Goal: Task Accomplishment & Management: Manage account settings

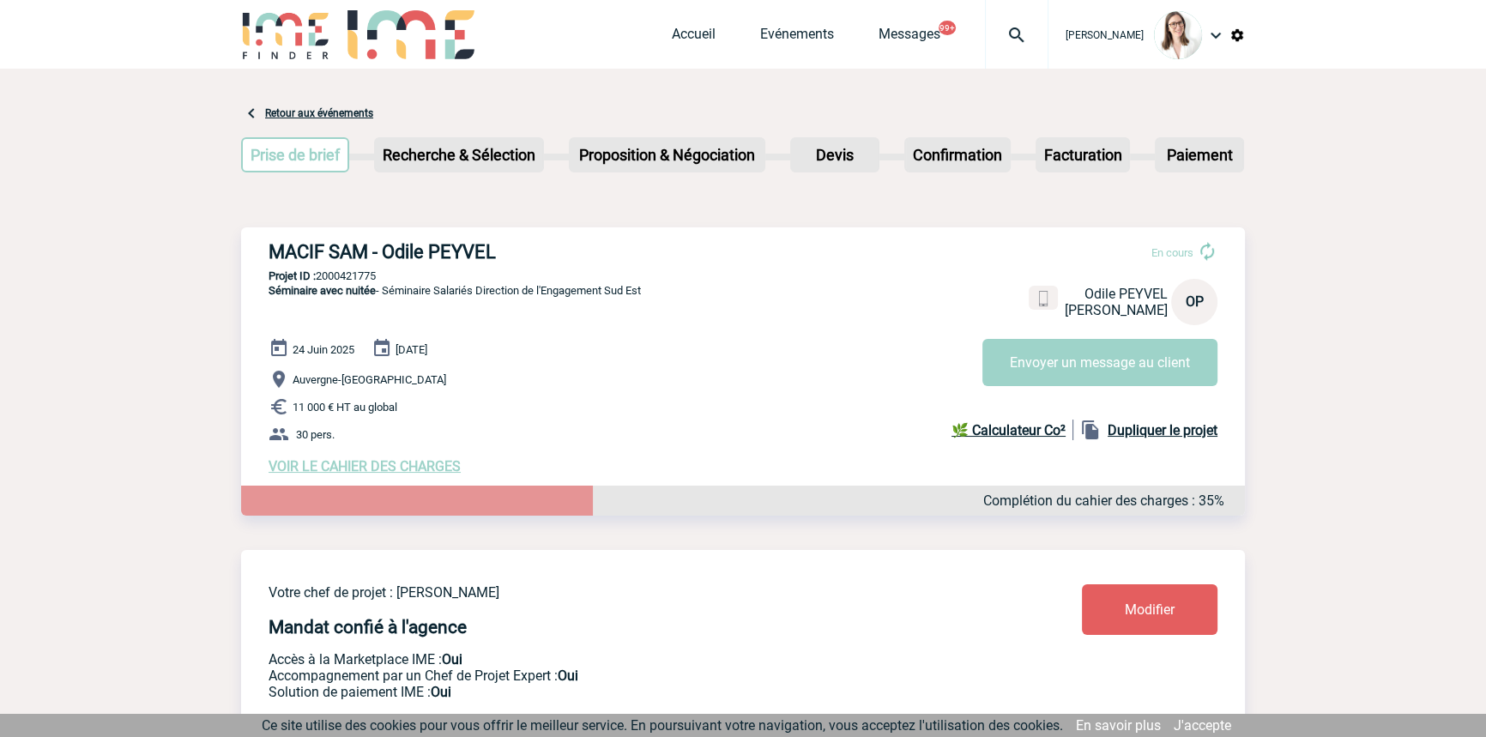
click at [994, 36] on img at bounding box center [1017, 35] width 62 height 21
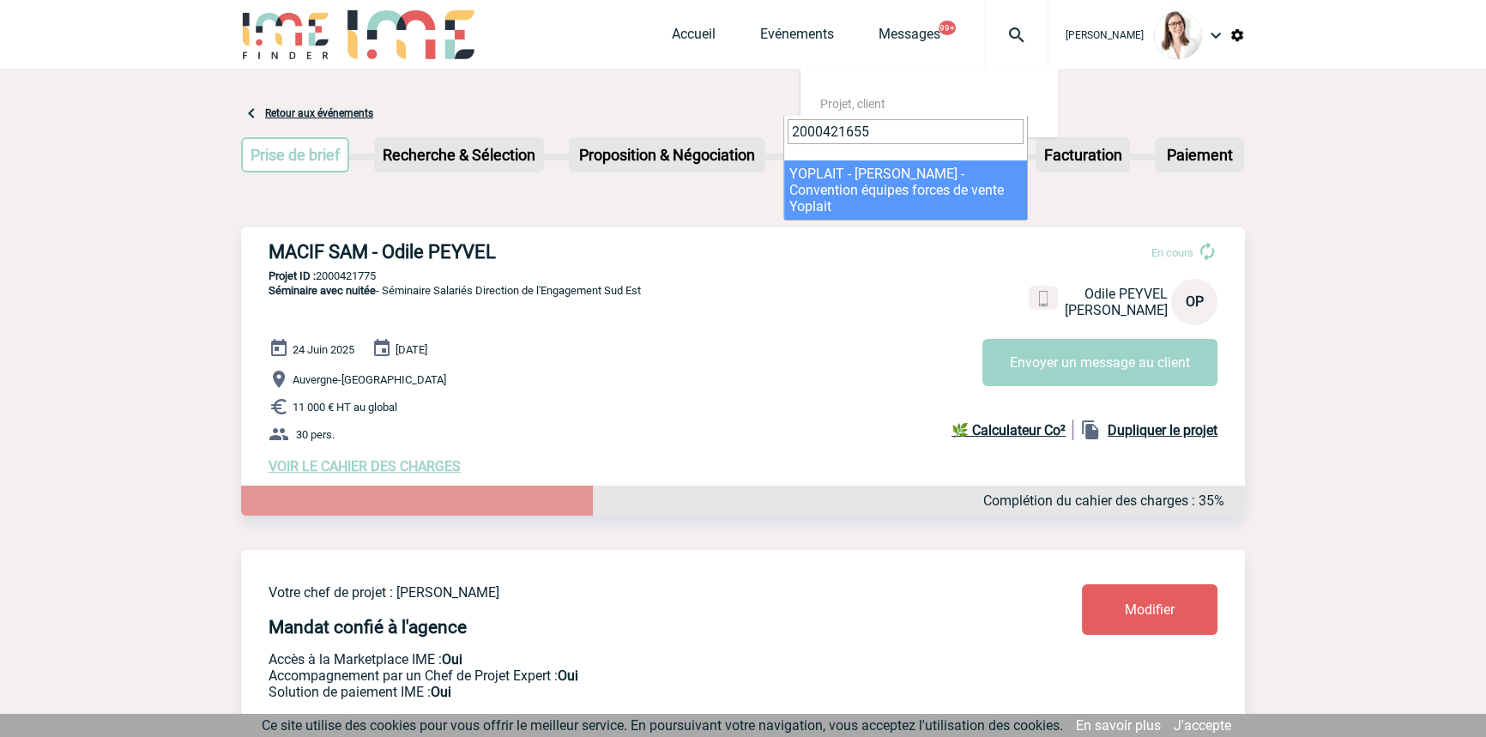
type input "2000421655"
select select "21156"
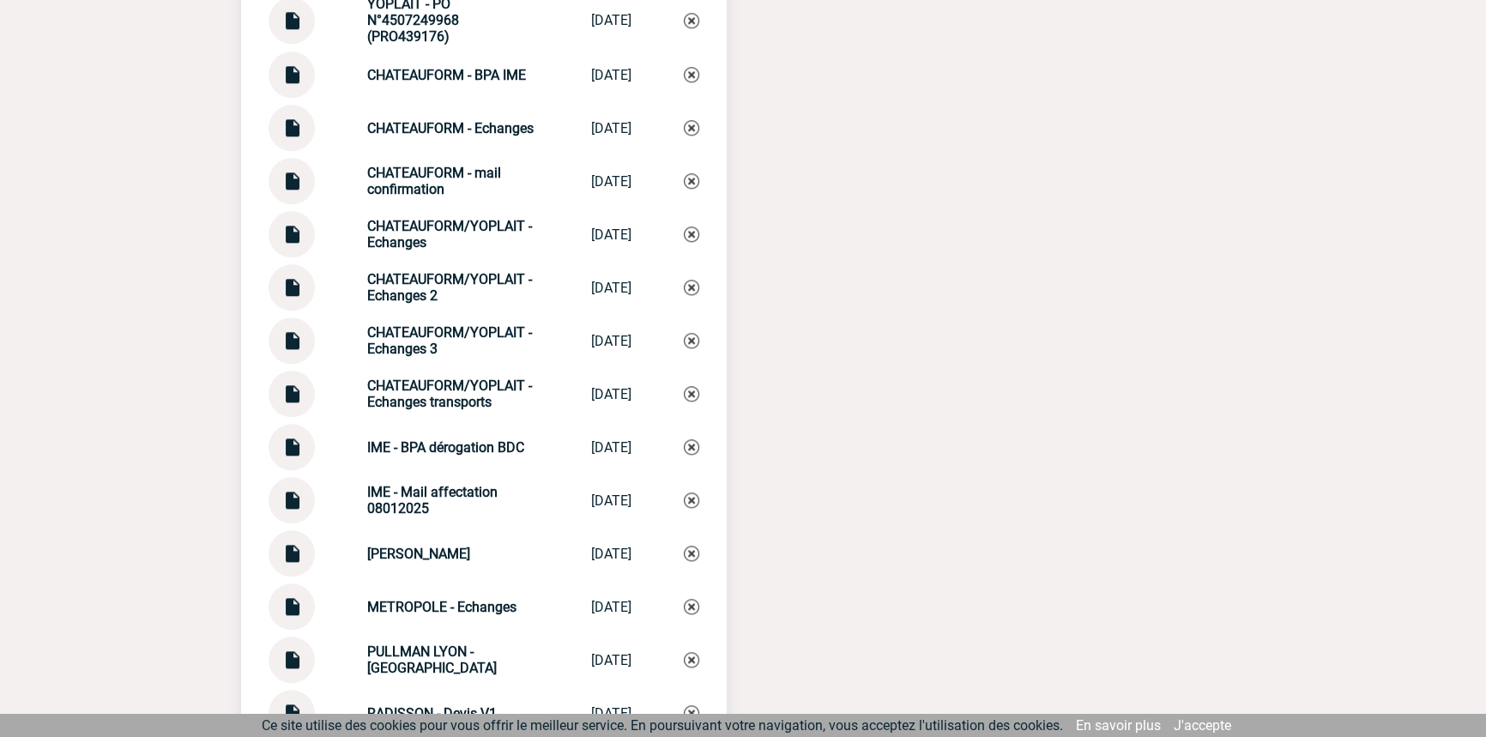
scroll to position [2200, 0]
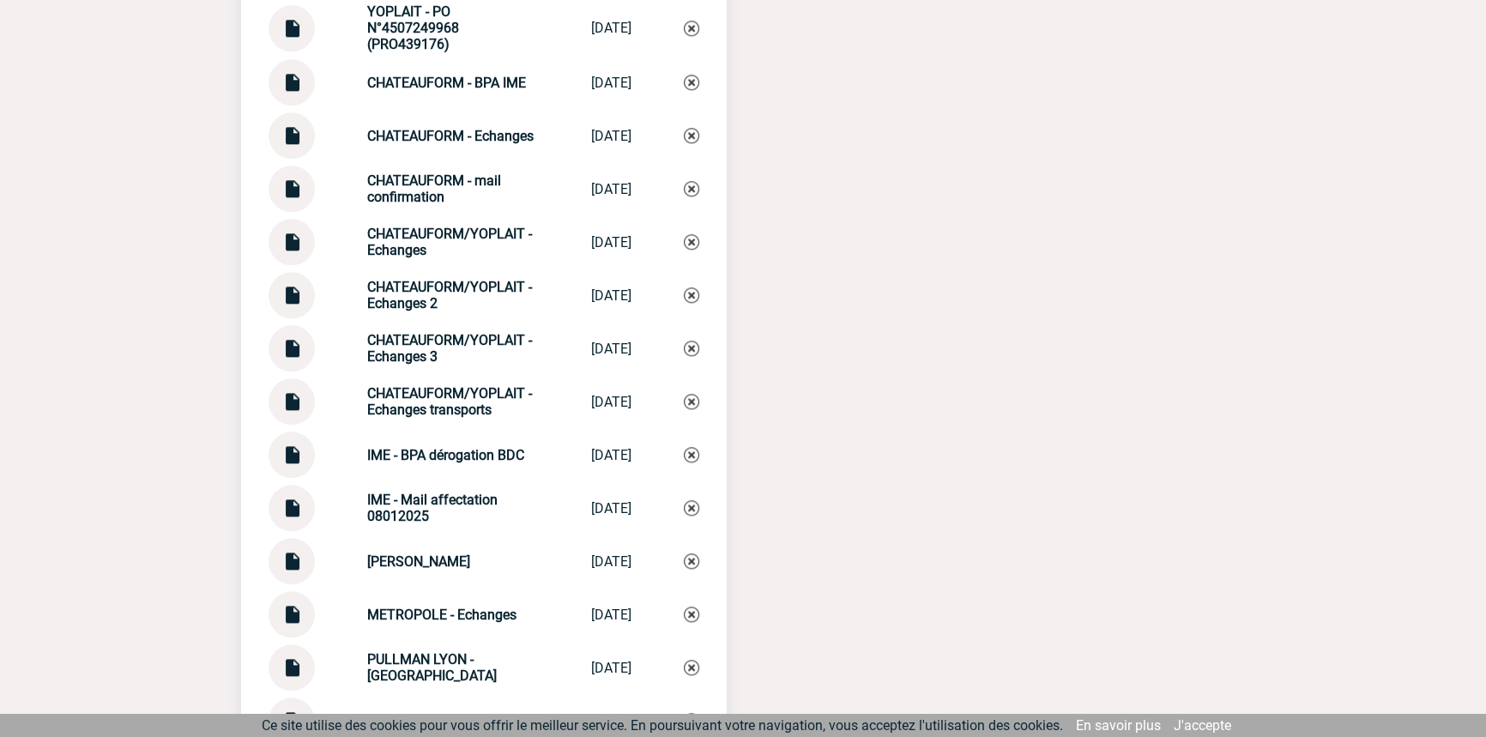
click at [300, 354] on img at bounding box center [292, 341] width 22 height 33
click at [455, 361] on div "CHATEAUFORM/YOPLAIT - Echanges 3" at bounding box center [453, 348] width 172 height 33
click at [455, 360] on div "CHATEAUFORM/YOPLAIT - Echanges 3" at bounding box center [453, 348] width 172 height 33
click at [454, 360] on div "CHATEAUFORM/YOPLAIT - Echanges 3" at bounding box center [453, 348] width 172 height 33
copy div "CHATEAUFORM/YOPLAIT - Echanges 3 CHATEAUFORM/YOP..."
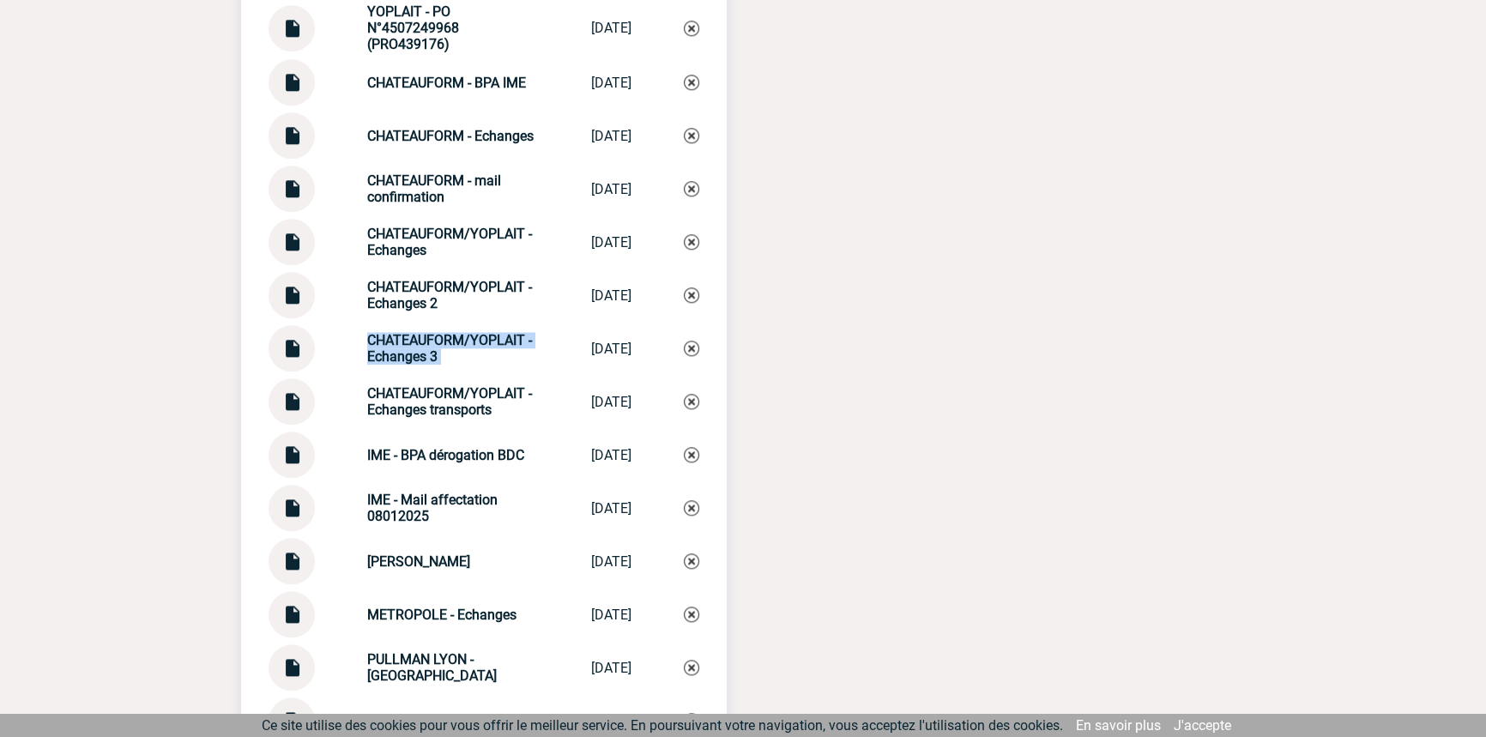
click at [688, 356] on img at bounding box center [691, 348] width 15 height 15
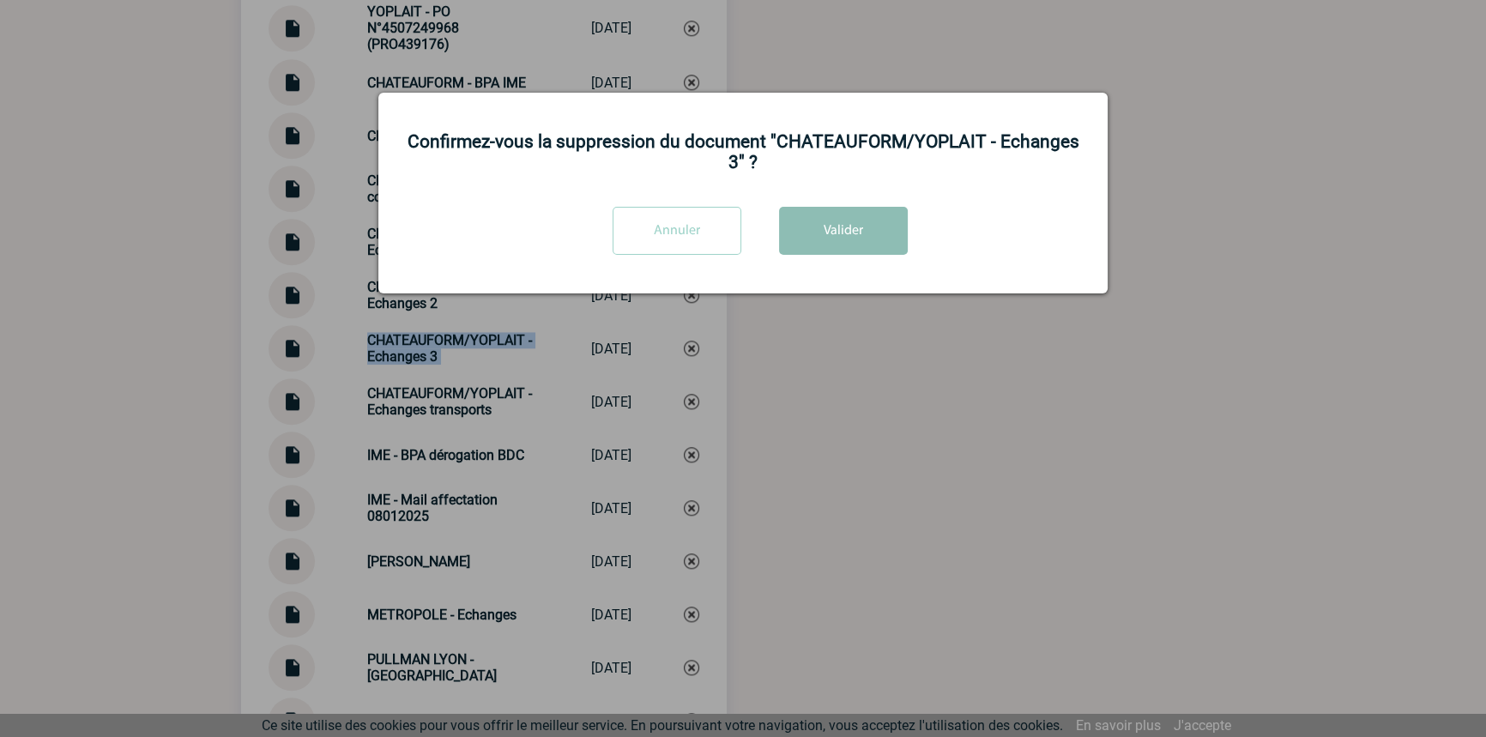
click at [796, 240] on button "Valider" at bounding box center [843, 231] width 129 height 48
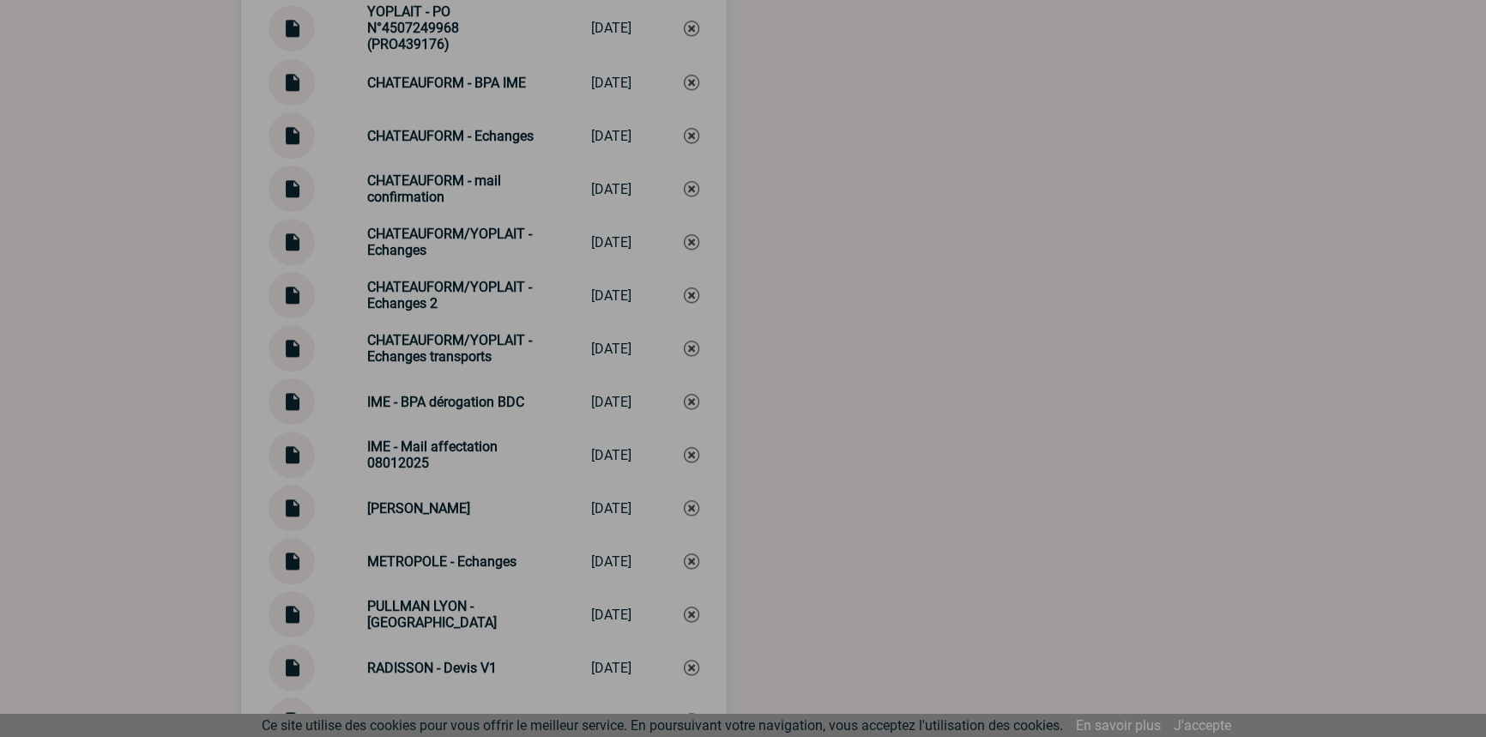
scroll to position [2668, 0]
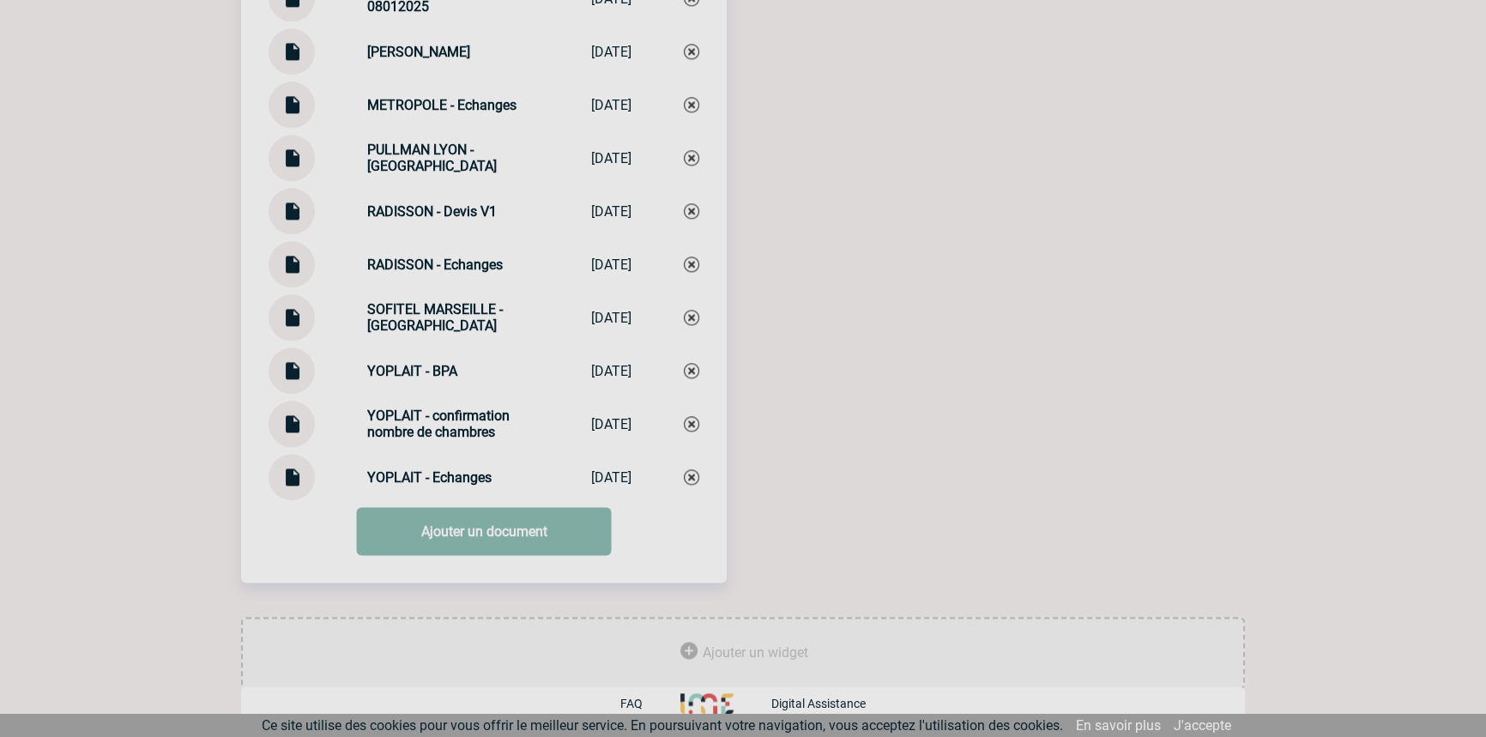
click at [484, 514] on link "Ajouter un document" at bounding box center [484, 531] width 255 height 48
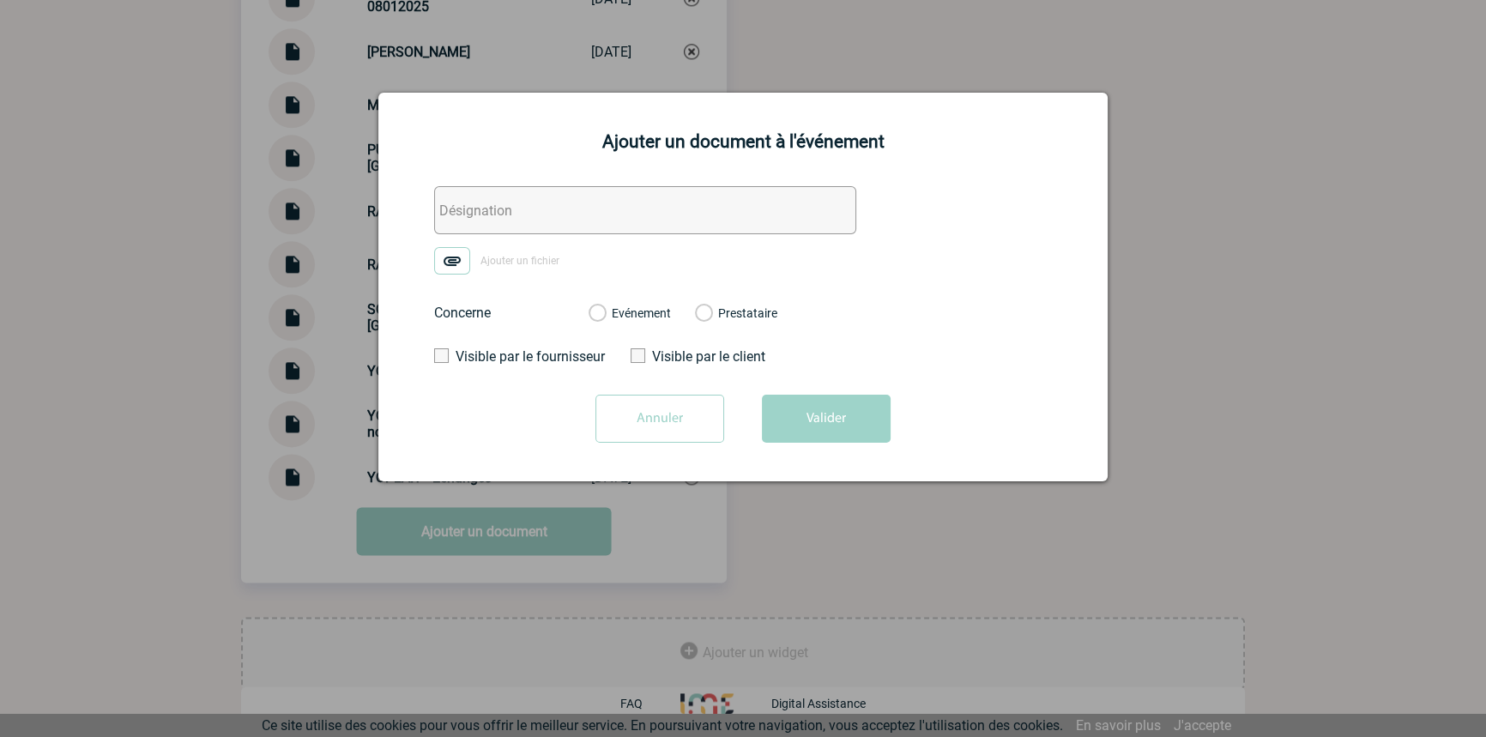
click at [497, 227] on input "text" at bounding box center [645, 210] width 422 height 48
paste input "CHATEAUFORM/YOPLAIT - Echanges 3"
type input "CHATEAUFORM/YOPLAIT - Echanges 3"
click at [455, 255] on img at bounding box center [452, 260] width 36 height 27
click at [0, 0] on input "Ajouter un fichier" at bounding box center [0, 0] width 0 height 0
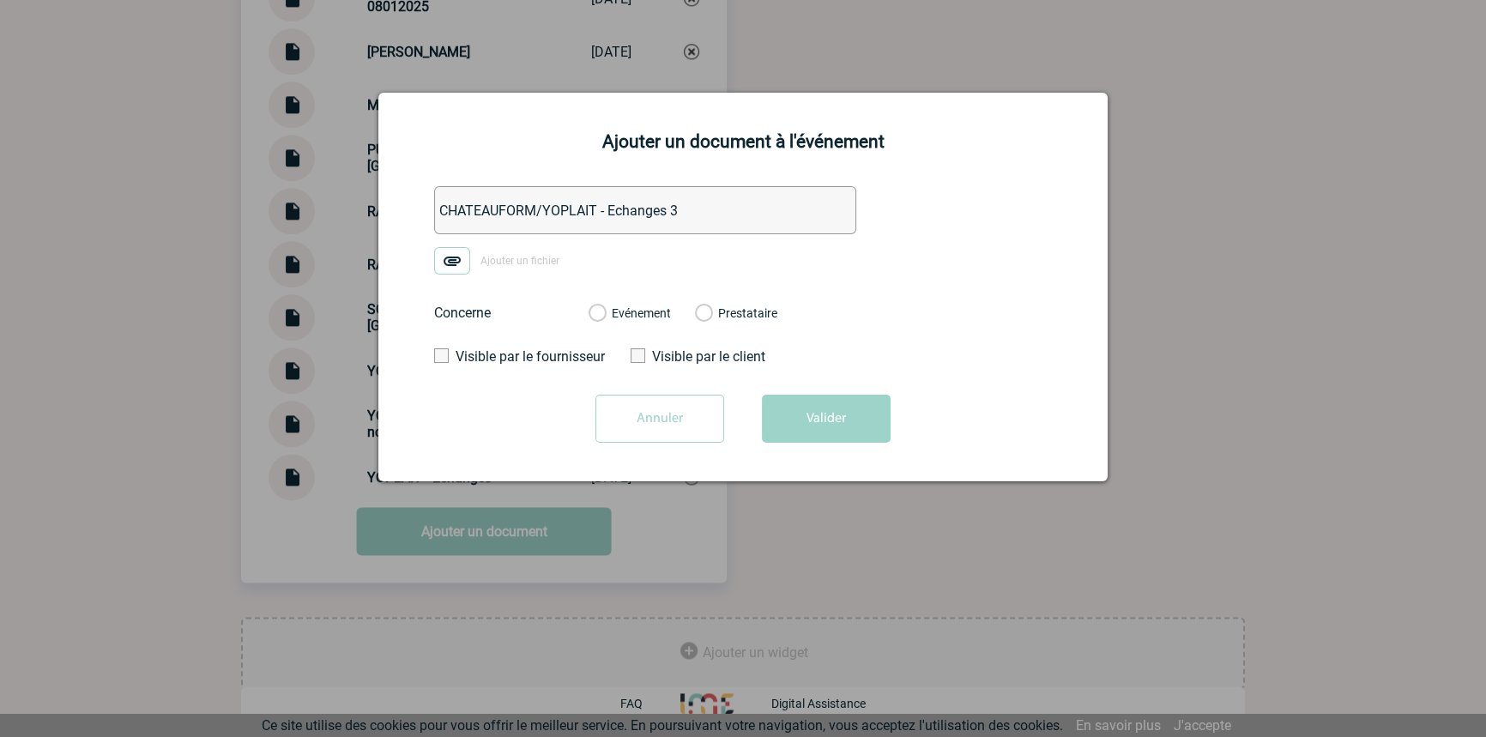
click at [605, 314] on label "Evénement" at bounding box center [597, 313] width 16 height 15
click at [0, 0] on input "Evénement" at bounding box center [0, 0] width 0 height 0
click at [824, 420] on button "Valider" at bounding box center [826, 419] width 129 height 48
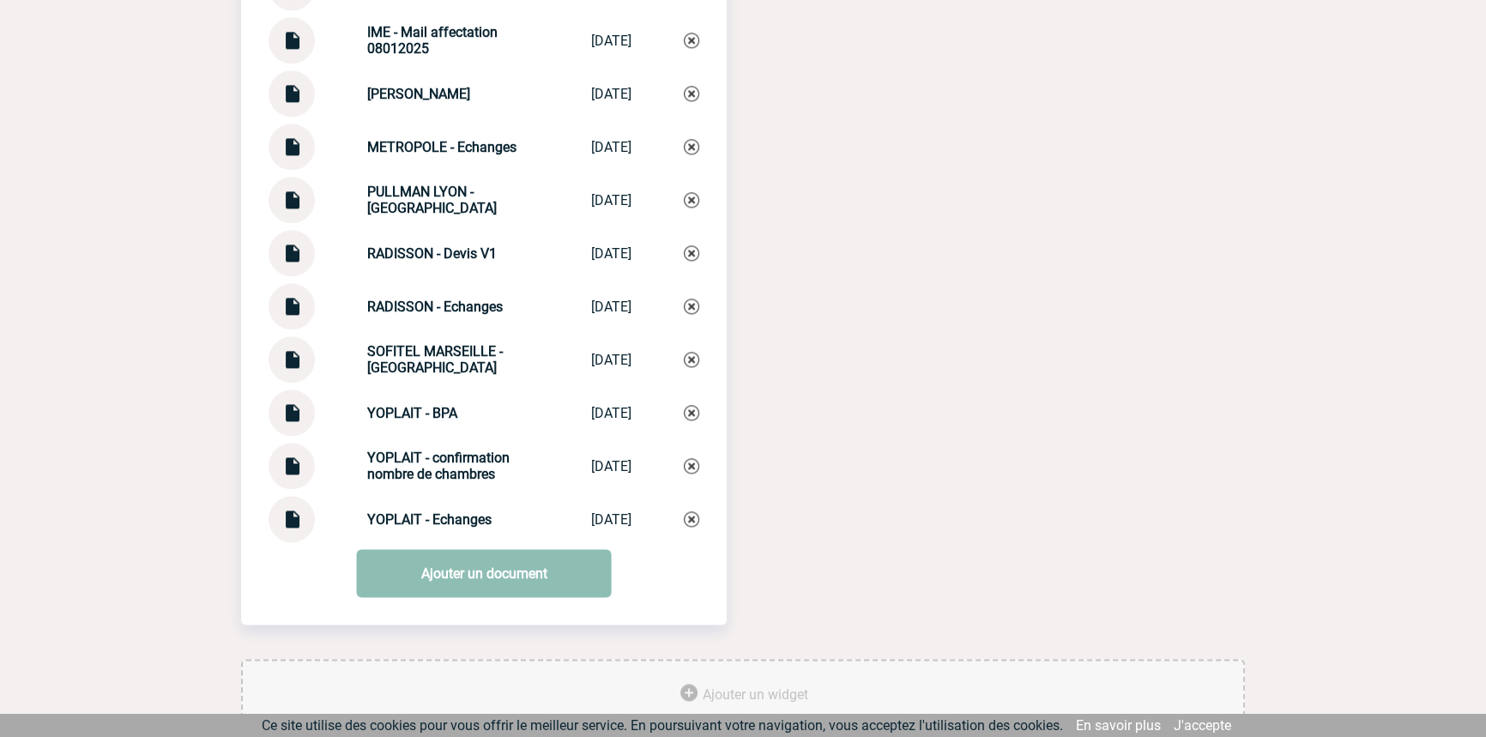
click at [428, 575] on link "Ajouter un document" at bounding box center [484, 573] width 255 height 48
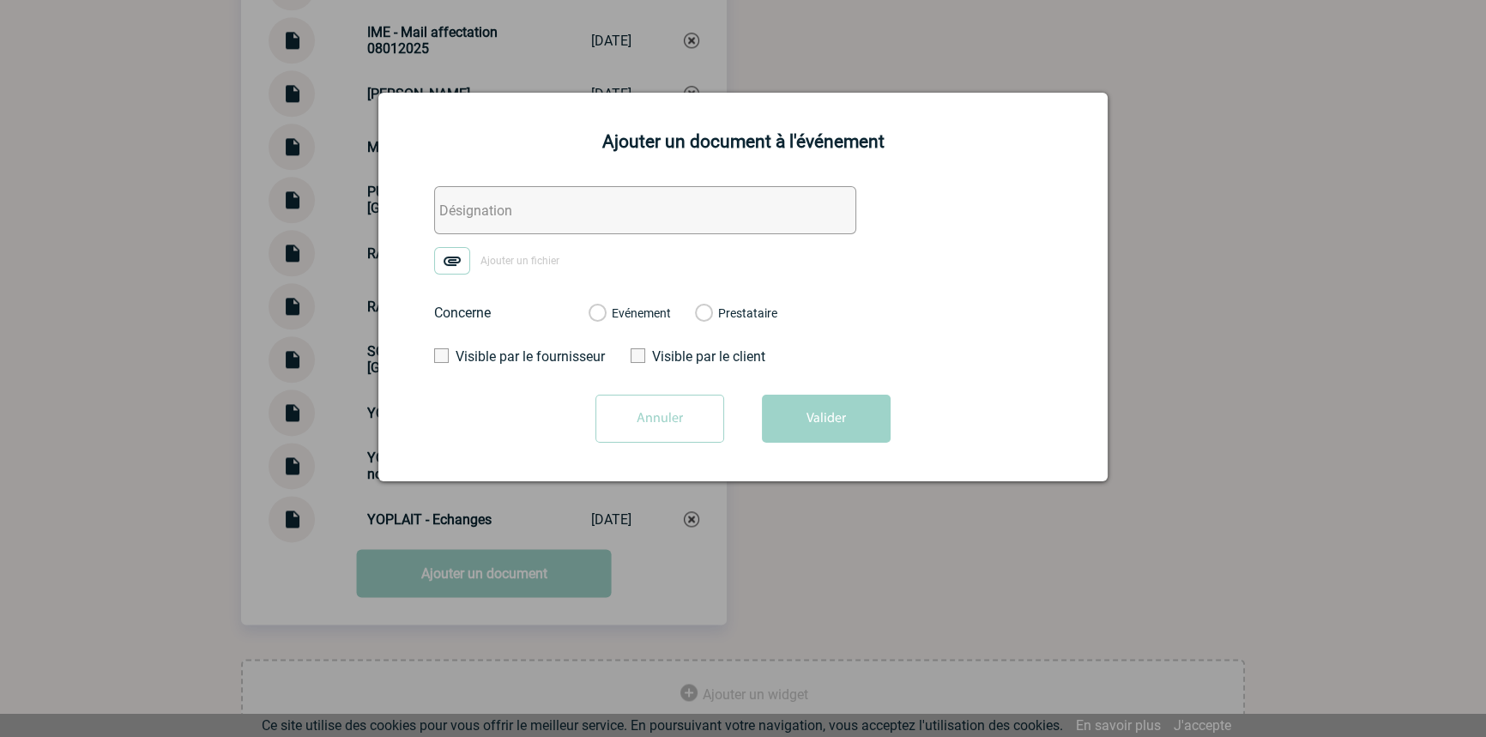
click at [499, 209] on input "text" at bounding box center [645, 210] width 422 height 48
type input "YOPLAIT - PO navettes"
click at [463, 254] on img at bounding box center [452, 260] width 36 height 27
click at [0, 0] on input "Ajouter un fichier" at bounding box center [0, 0] width 0 height 0
click at [605, 319] on label "Evénement" at bounding box center [597, 313] width 16 height 15
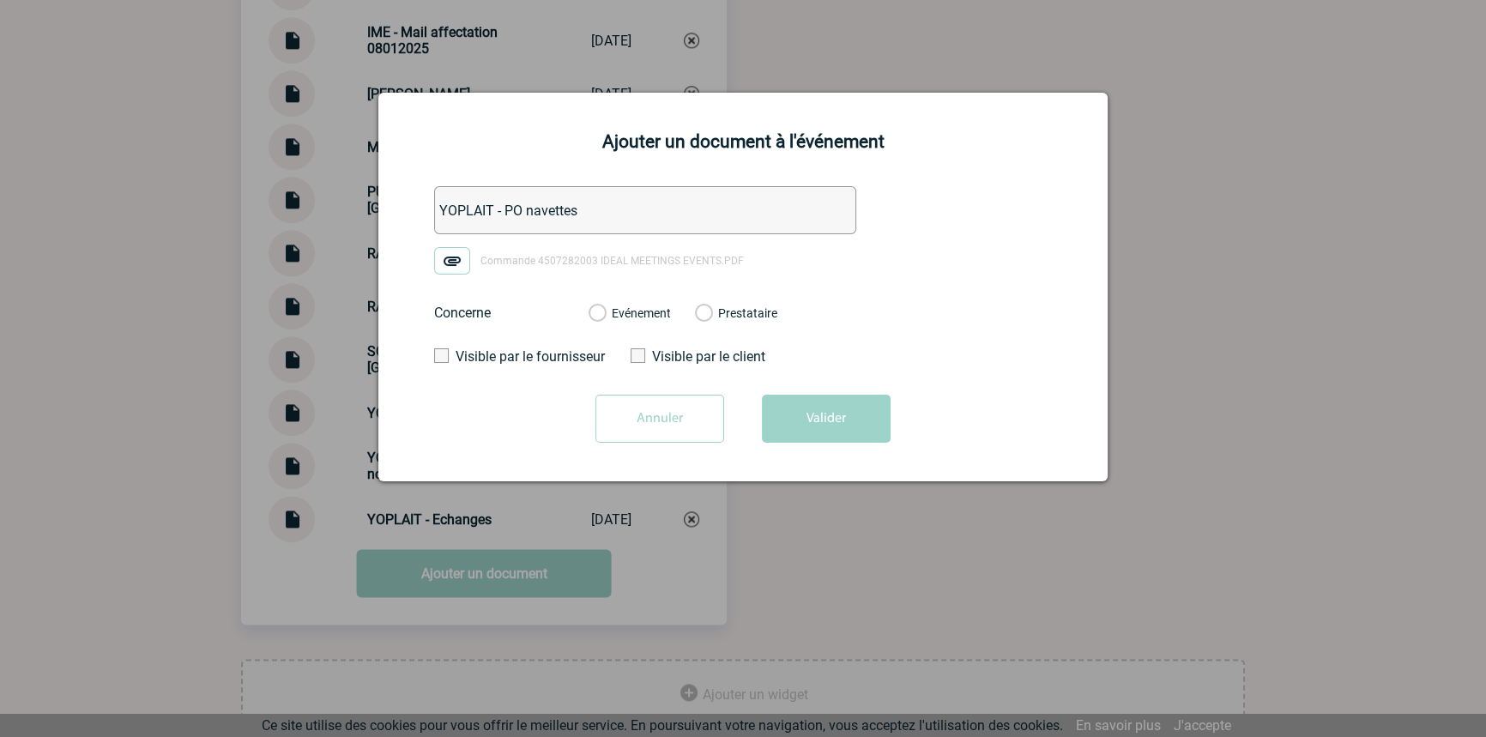
click at [0, 0] on input "Evénement" at bounding box center [0, 0] width 0 height 0
click at [813, 420] on button "Valider" at bounding box center [826, 419] width 129 height 48
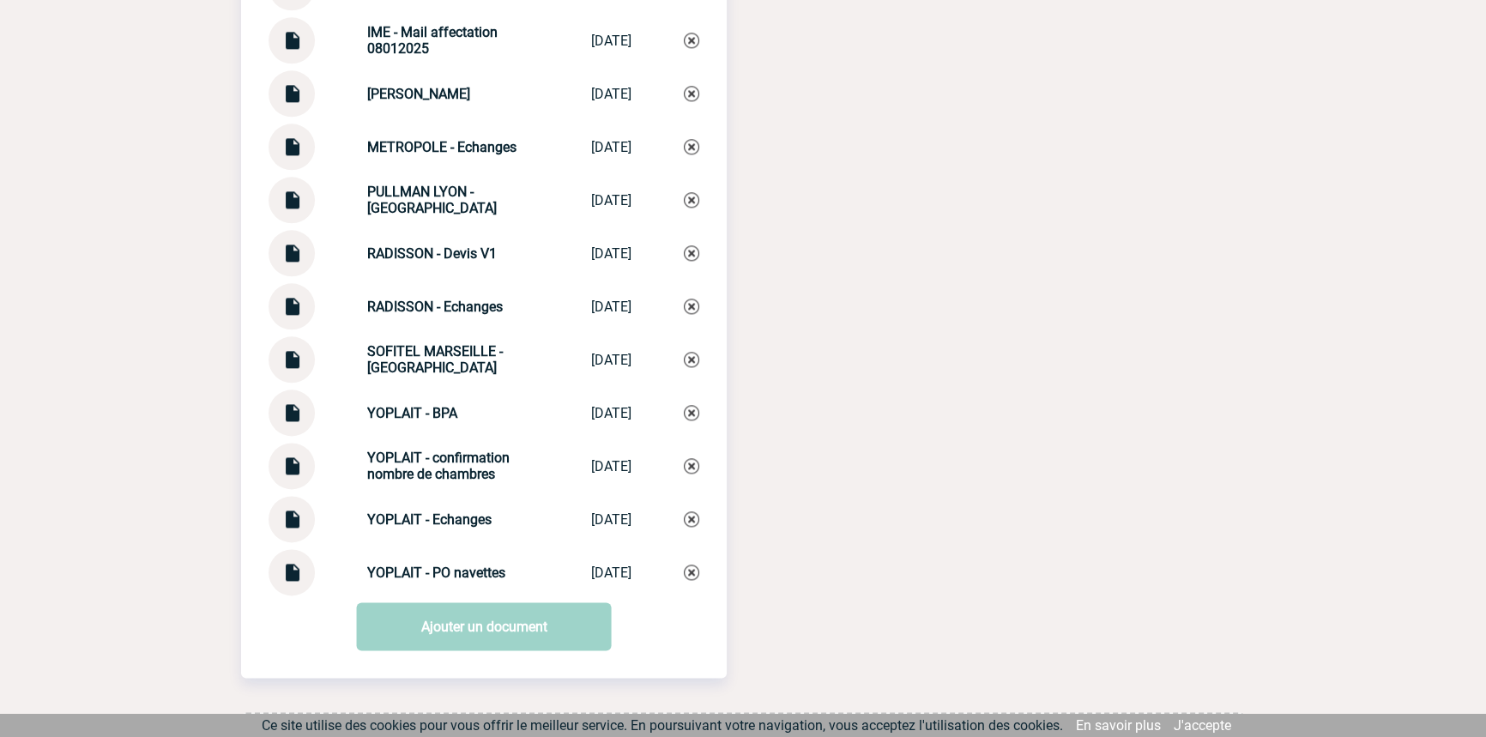
click at [427, 528] on strong "YOPLAIT - Echanges" at bounding box center [429, 519] width 124 height 16
copy div "YOPLAIT - Echanges YOPLAIT - Echanges"
click at [692, 526] on img at bounding box center [691, 518] width 15 height 15
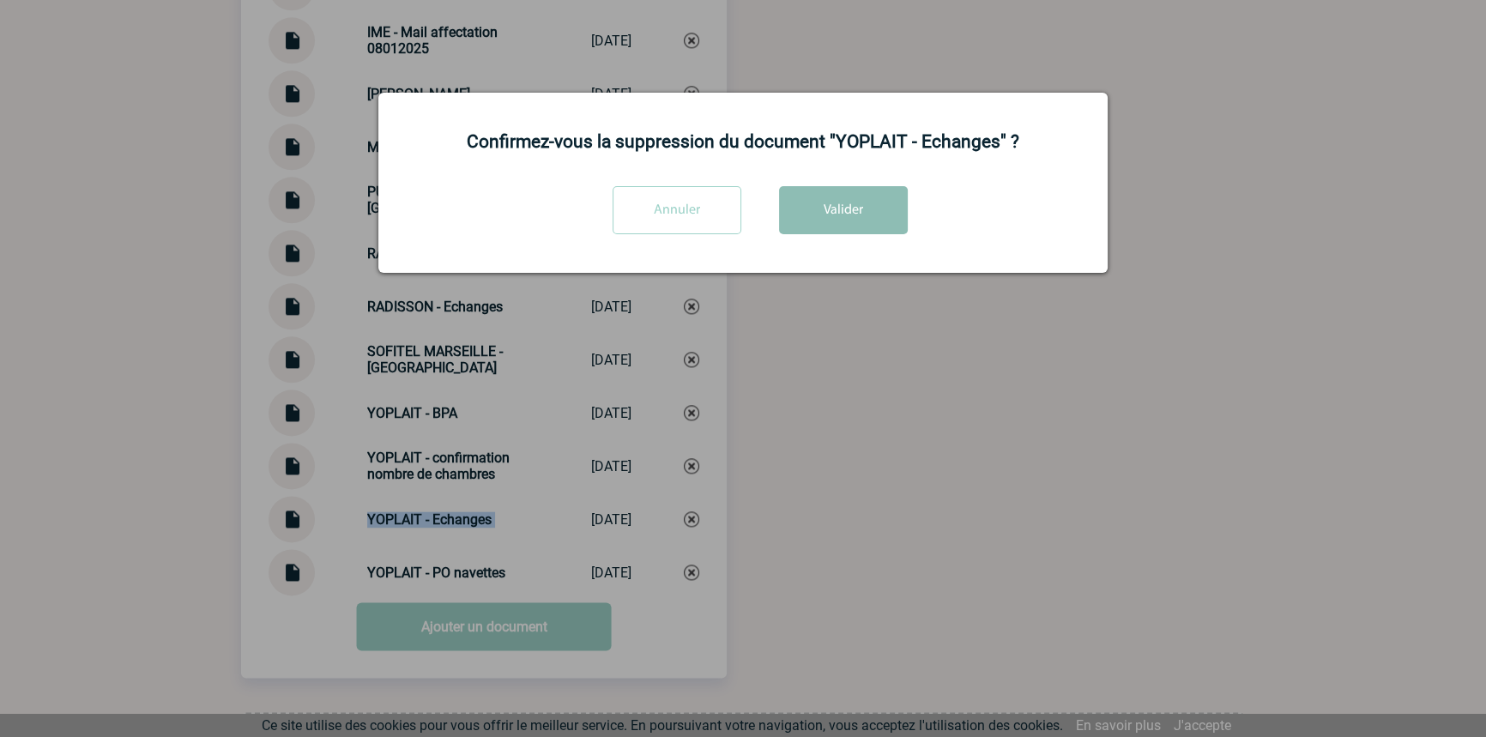
click at [833, 209] on button "Valider" at bounding box center [843, 210] width 129 height 48
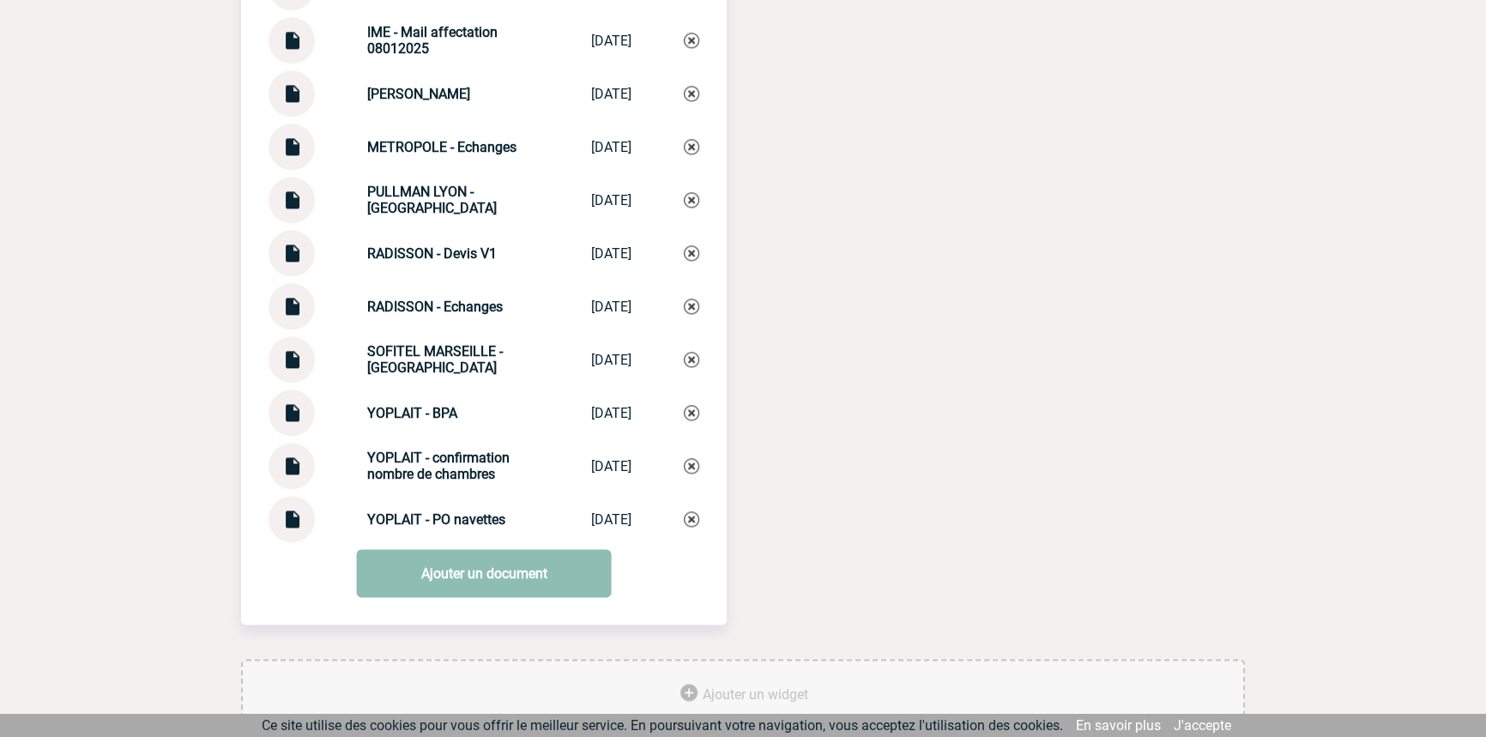
click at [410, 586] on link "Ajouter un document" at bounding box center [484, 573] width 255 height 48
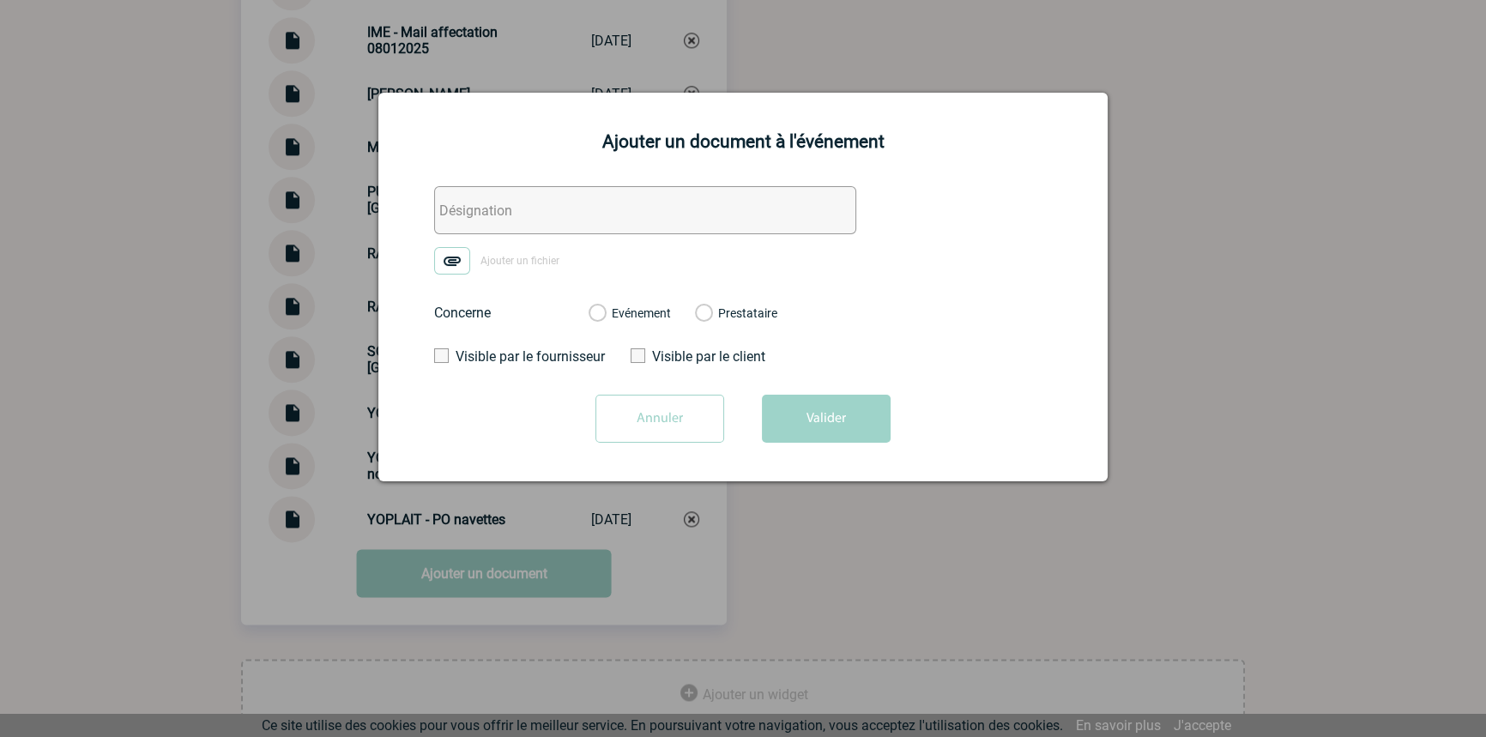
click at [459, 203] on input "text" at bounding box center [645, 210] width 422 height 48
paste input "YOPLAIT - Echanges"
type input "YOPLAIT - Echanges"
click at [451, 265] on img at bounding box center [452, 260] width 36 height 27
click at [0, 0] on input "Ajouter un fichier" at bounding box center [0, 0] width 0 height 0
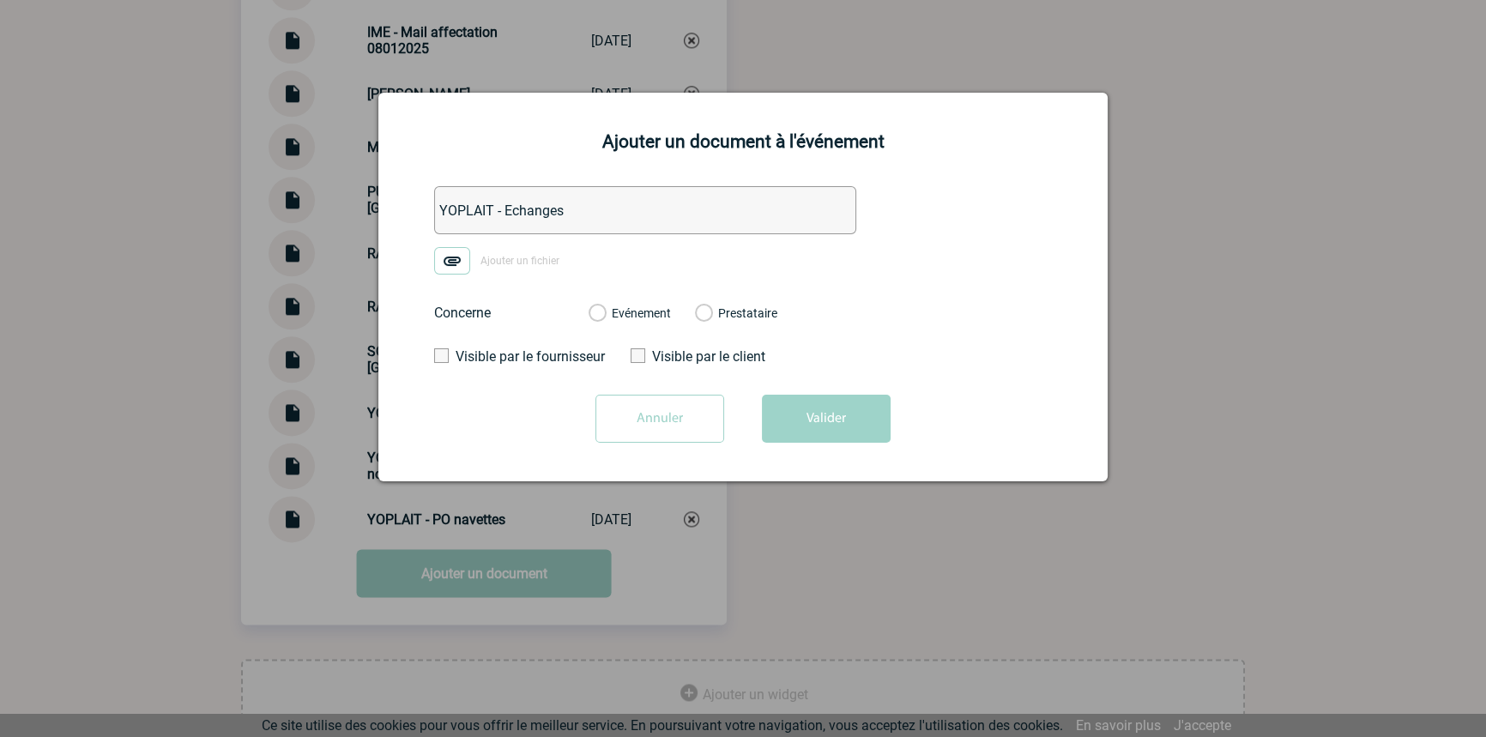
click at [605, 318] on label "Evénement" at bounding box center [597, 313] width 16 height 15
click at [0, 0] on input "Evénement" at bounding box center [0, 0] width 0 height 0
click at [780, 400] on button "Valider" at bounding box center [826, 419] width 129 height 48
